Goal: Task Accomplishment & Management: Manage account settings

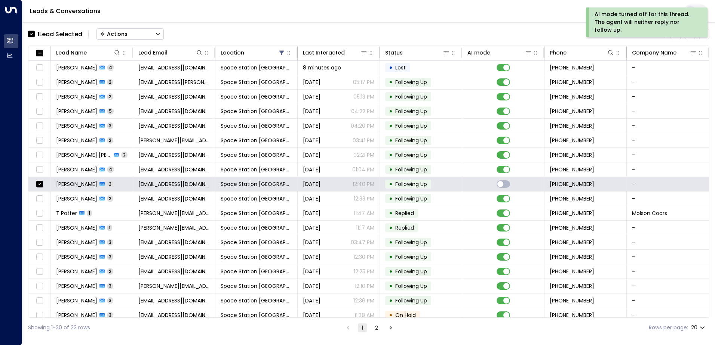
click at [149, 32] on button "Actions" at bounding box center [129, 33] width 67 height 11
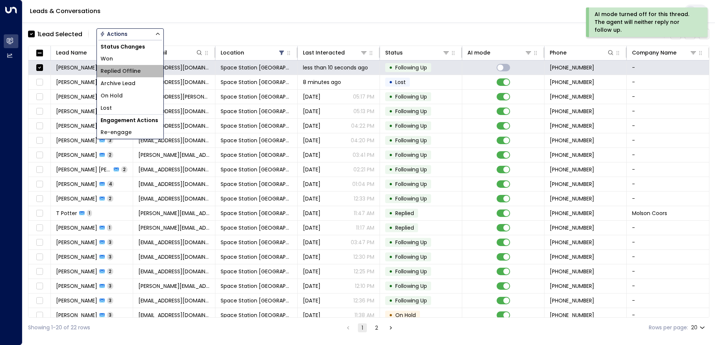
click at [135, 73] on span "Replied Offline" at bounding box center [121, 71] width 40 height 8
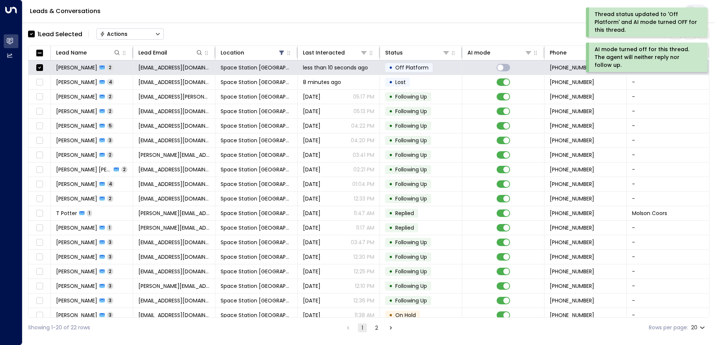
click at [164, 37] on button "Actions" at bounding box center [129, 33] width 67 height 11
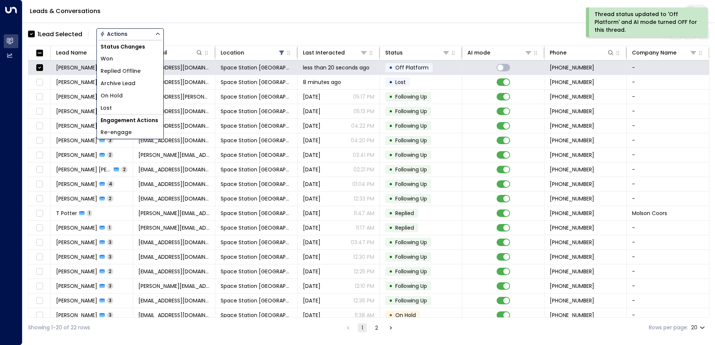
click at [138, 62] on li "Won" at bounding box center [130, 59] width 67 height 12
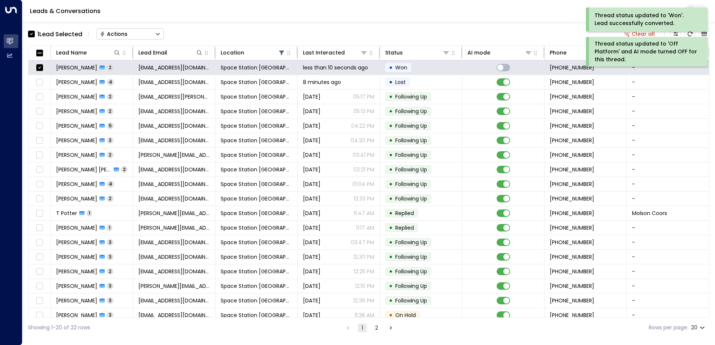
click at [141, 35] on button "Actions" at bounding box center [129, 33] width 67 height 11
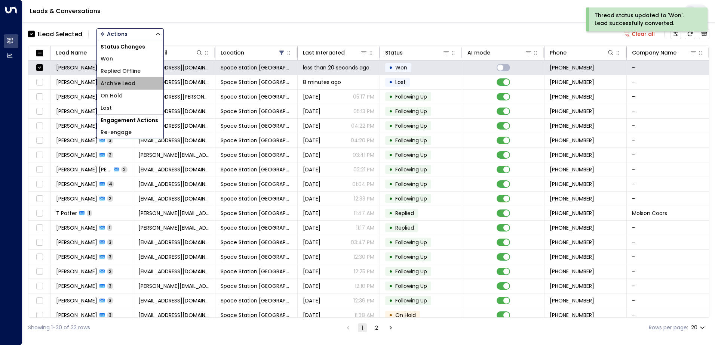
click at [140, 79] on li "Archive Lead" at bounding box center [130, 83] width 67 height 12
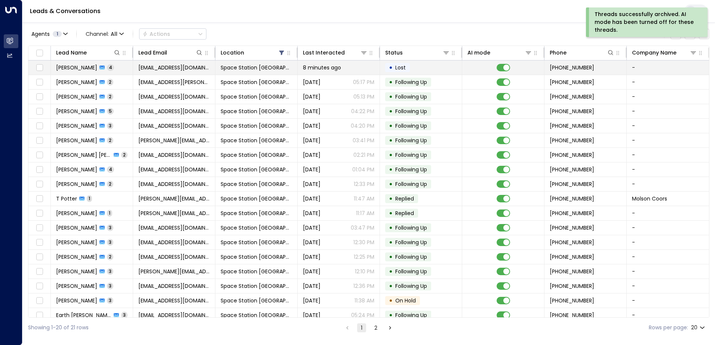
click at [194, 71] on td "[EMAIL_ADDRESS][DOMAIN_NAME]" at bounding box center [174, 68] width 82 height 14
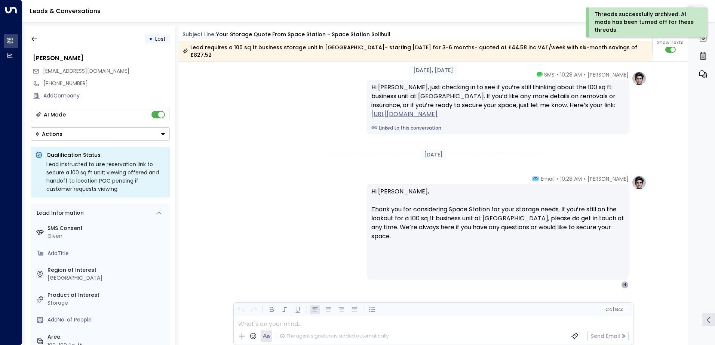
scroll to position [1405, 0]
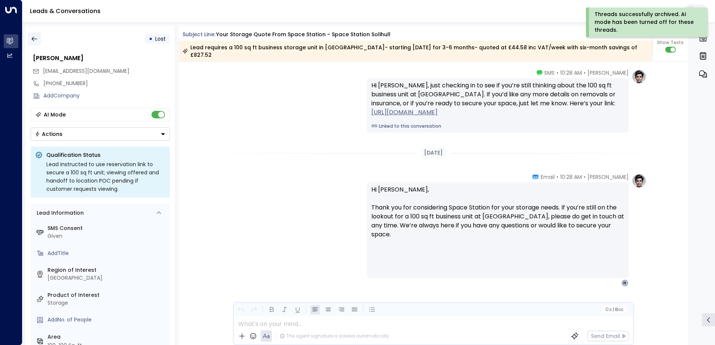
click at [31, 38] on icon "button" at bounding box center [34, 38] width 7 height 7
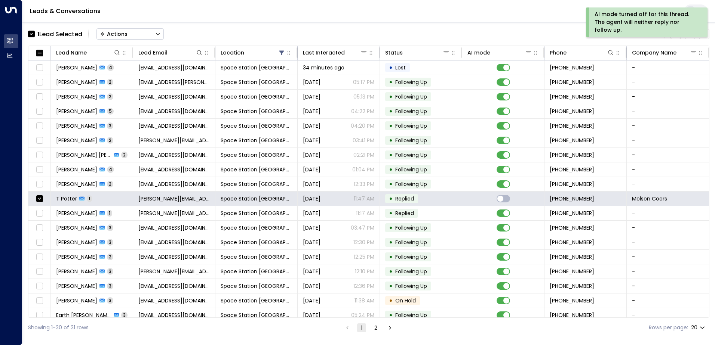
click at [136, 35] on button "Actions" at bounding box center [129, 33] width 67 height 11
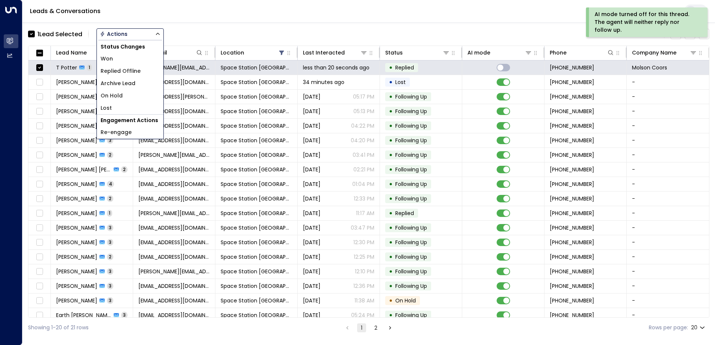
click at [128, 71] on span "Replied Offline" at bounding box center [121, 71] width 40 height 8
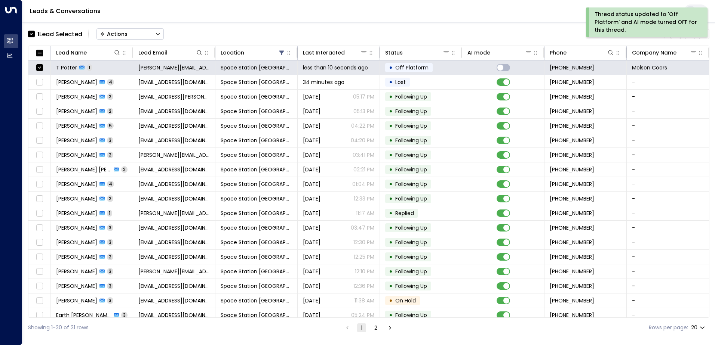
click at [126, 36] on div "Actions" at bounding box center [114, 34] width 28 height 7
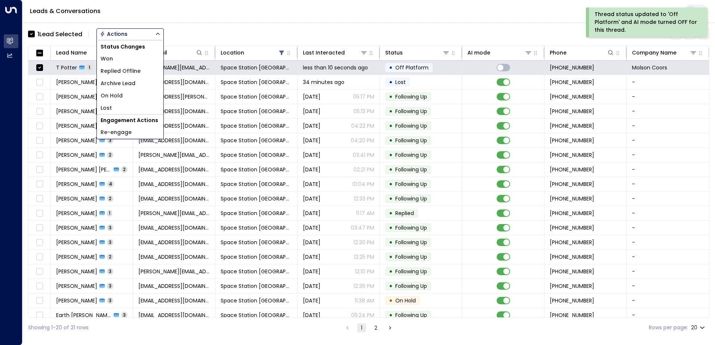
click at [142, 83] on li "Archive Lead" at bounding box center [130, 83] width 67 height 12
